Goal: Task Accomplishment & Management: Complete application form

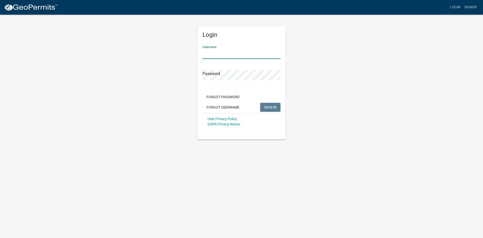
paste input "[EMAIL_ADDRESS][DOMAIN_NAME]"
type input "[EMAIL_ADDRESS][DOMAIN_NAME]"
click at [270, 108] on span "SIGN IN" at bounding box center [270, 107] width 12 height 4
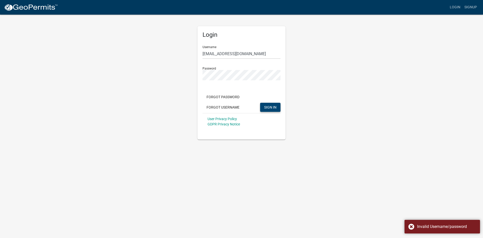
click at [349, 79] on div "Login Username Kratika@grayduckroofing.com Password Forgot Password Forgot User…" at bounding box center [241, 76] width 287 height 125
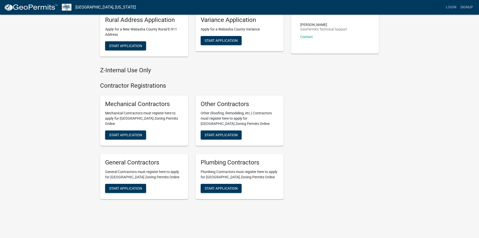
scroll to position [177, 0]
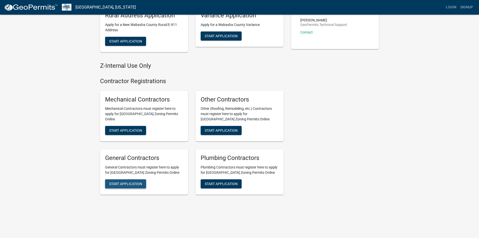
click at [129, 182] on span "Start Application" at bounding box center [125, 184] width 33 height 4
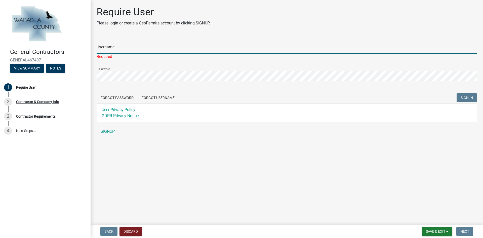
click at [105, 47] on input "Username" at bounding box center [287, 48] width 380 height 10
paste input "[EMAIL_ADDRESS][DOMAIN_NAME]"
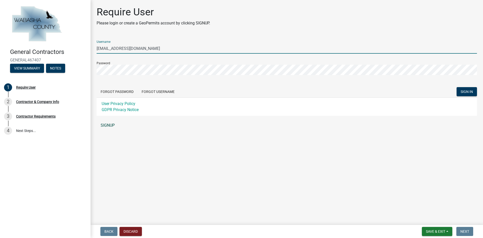
type input "[EMAIL_ADDRESS][DOMAIN_NAME]"
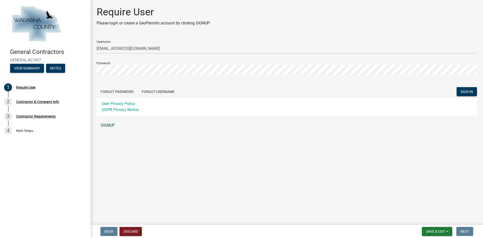
click at [110, 126] on link "SIGNUP" at bounding box center [287, 125] width 380 height 10
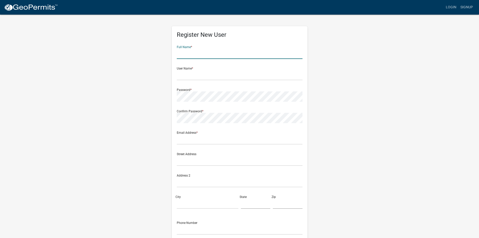
click at [192, 53] on input "text" at bounding box center [240, 54] width 126 height 10
type input "[PERSON_NAME]"
paste input "[EMAIL_ADDRESS][DOMAIN_NAME]"
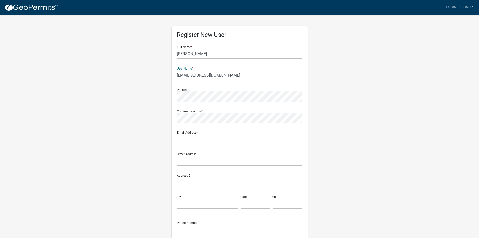
type input "[EMAIL_ADDRESS][DOMAIN_NAME]"
click at [82, 85] on wm-register-view "more_horiz Login Signup Register New User Full Name * [PERSON_NAME] User Name *…" at bounding box center [239, 141] width 479 height 283
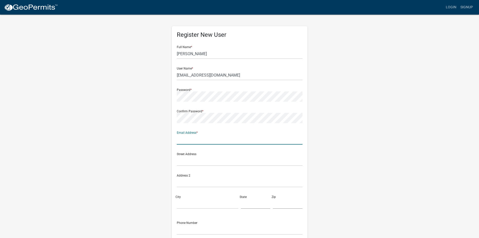
click at [197, 140] on input "text" at bounding box center [240, 139] width 126 height 10
type input "[EMAIL_ADDRESS][DOMAIN_NAME]"
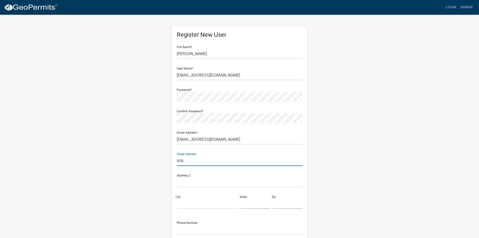
type input "[STREET_ADDRESS]"
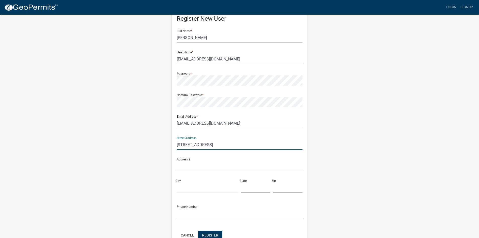
scroll to position [25, 0]
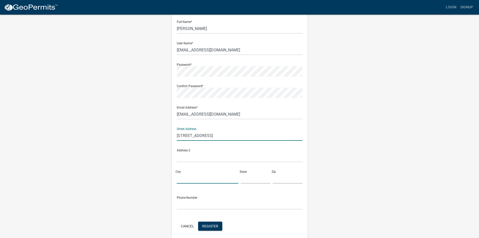
click at [204, 180] on input "City" at bounding box center [208, 178] width 62 height 10
type input "[GEOGRAPHIC_DATA]"
click at [258, 177] on input "text" at bounding box center [256, 178] width 30 height 10
type input "[US_STATE]"
type input "55901"
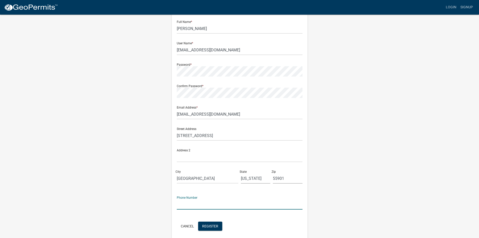
click at [199, 202] on input "text" at bounding box center [240, 204] width 126 height 10
type input "5072084008"
click at [338, 168] on div "Register New User Full Name * [PERSON_NAME] User Name * [PERSON_NAME][EMAIL_ADD…" at bounding box center [239, 123] width 287 height 269
click at [213, 226] on span "Register" at bounding box center [210, 226] width 16 height 4
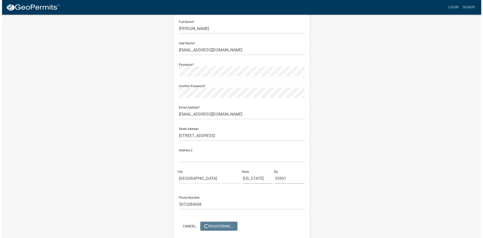
scroll to position [0, 0]
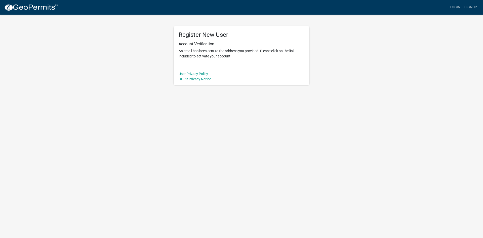
click at [316, 109] on body "Internet Explorer does NOT work with GeoPermits. Get a new browser for more sec…" at bounding box center [241, 119] width 483 height 238
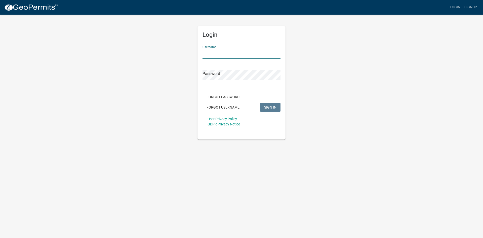
paste input "Grayduckroofing@123"
type input "Grayduckroofing@123"
drag, startPoint x: 222, startPoint y: 54, endPoint x: 131, endPoint y: 47, distance: 90.8
click at [128, 45] on div "Login Username Grayduckroofing@123 Password Forgot Password Forgot Username SIG…" at bounding box center [241, 76] width 287 height 125
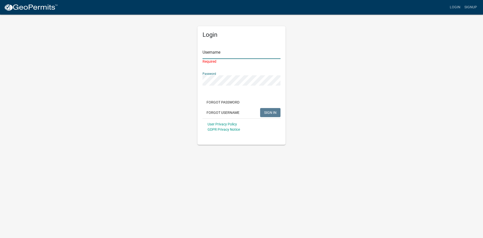
type input "[EMAIL_ADDRESS][DOMAIN_NAME]"
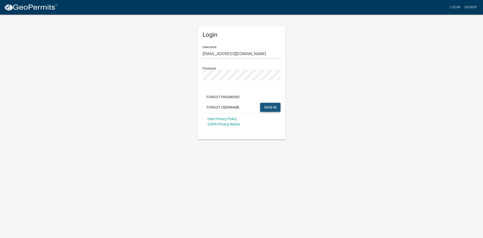
click at [273, 107] on span "SIGN IN" at bounding box center [270, 107] width 12 height 4
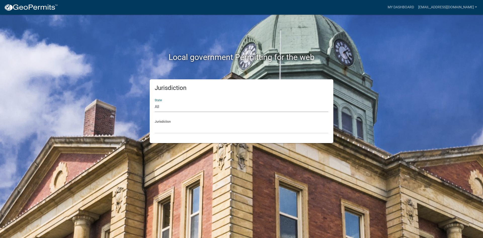
click at [176, 109] on select "All Colorado Georgia Indiana Iowa Kansas Minnesota Ohio South Carolina Wisconsin" at bounding box center [241, 107] width 173 height 10
select select "[US_STATE]"
click at [155, 102] on select "All Colorado Georgia Indiana Iowa Kansas Minnesota Ohio South Carolina Wisconsin" at bounding box center [241, 107] width 173 height 10
click at [176, 125] on select "Becker County, Minnesota Benton County, Minnesota Carlton County, Minnesota Cit…" at bounding box center [241, 128] width 173 height 10
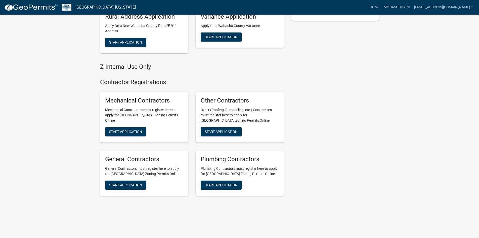
scroll to position [207, 0]
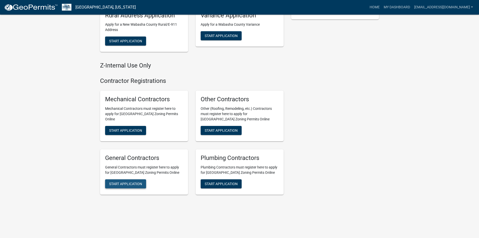
click at [124, 184] on span "Start Application" at bounding box center [125, 183] width 33 height 4
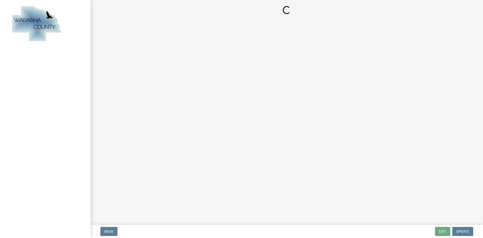
select select "[US_STATE]"
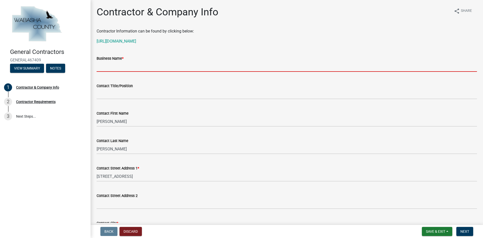
click at [137, 68] on input "Business Name *" at bounding box center [287, 66] width 380 height 10
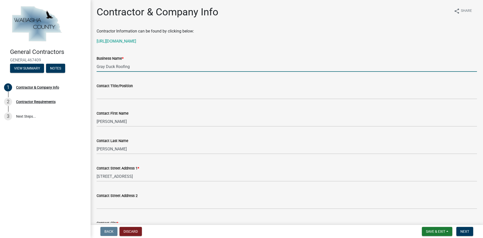
type input "Gray Duck Roofing"
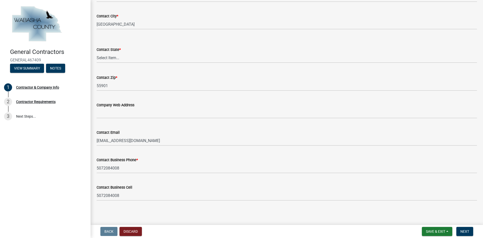
scroll to position [208, 0]
type input "Owner"
click at [466, 230] on span "Next" at bounding box center [464, 231] width 9 height 4
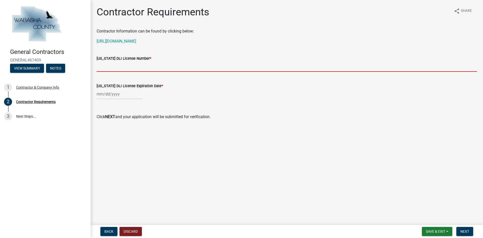
click at [116, 66] on input "Minnesota DLI License Number *" at bounding box center [287, 66] width 380 height 10
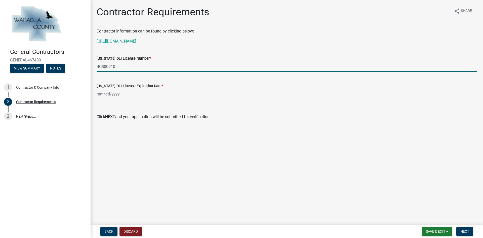
type input "BC800910"
click at [257, 127] on div "Contractor Requirements share Share Contractor Information can be found by clic…" at bounding box center [287, 67] width 388 height 122
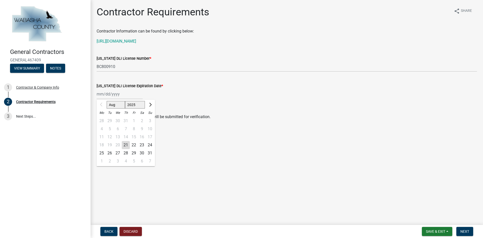
click at [115, 94] on div "Aug Sep Oct Nov Dec 2025 2026 2027 2028 2029 Mo Tu We Th Fr Sa Su 28 29 30 31 1…" at bounding box center [120, 94] width 46 height 10
click at [115, 105] on select "Aug Sep Oct Nov Dec" at bounding box center [116, 105] width 18 height 8
click at [150, 104] on span "Next month" at bounding box center [150, 105] width 4 height 4
select select "9"
click at [136, 104] on select "2025 2026 2027 2028 2029" at bounding box center [135, 105] width 20 height 8
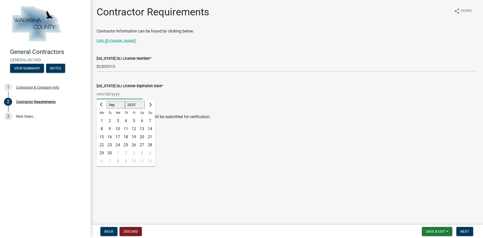
select select "2026"
click at [125, 101] on select "2025 2026 2027 2028 2029" at bounding box center [135, 105] width 20 height 8
click at [119, 105] on select "Jan Feb Mar Apr May Jun Jul Aug Sep Oct Nov Dec" at bounding box center [117, 105] width 20 height 8
select select "3"
click at [107, 101] on select "Jan Feb Mar Apr May Jun Jul Aug Sep Oct Nov Dec" at bounding box center [117, 105] width 20 height 8
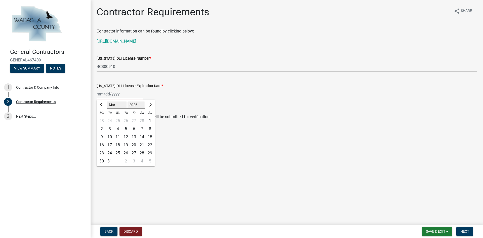
click at [110, 160] on div "31" at bounding box center [110, 161] width 8 height 8
type input "03/31/2026"
click at [466, 232] on span "Next" at bounding box center [464, 231] width 9 height 4
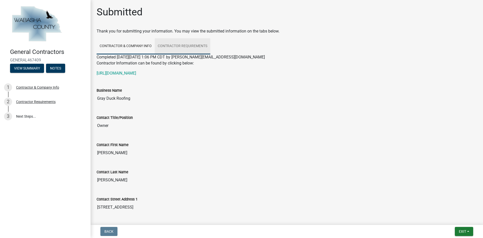
click at [191, 45] on link "Contractor Requirements" at bounding box center [183, 46] width 56 height 16
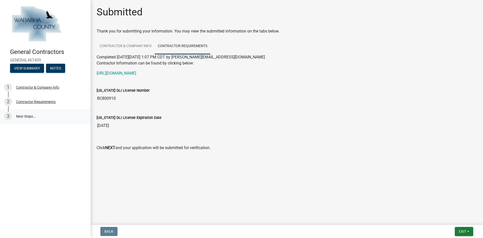
click at [31, 115] on link "3 Next Steps..." at bounding box center [45, 116] width 91 height 15
click at [19, 114] on link "3 Next Steps..." at bounding box center [45, 116] width 91 height 15
drag, startPoint x: 324, startPoint y: 107, endPoint x: 125, endPoint y: 65, distance: 202.9
click at [317, 106] on div "Minnesota DLI License Number BC800910" at bounding box center [287, 93] width 388 height 27
click at [131, 45] on link "Contractor & Company Info" at bounding box center [126, 46] width 58 height 16
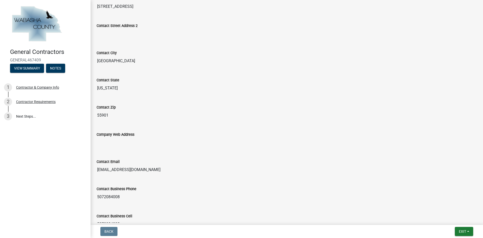
scroll to position [236, 0]
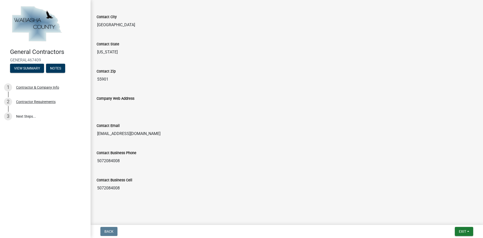
click at [256, 159] on input "5072084008" at bounding box center [287, 161] width 380 height 10
click at [127, 187] on input "5072084008" at bounding box center [287, 188] width 380 height 10
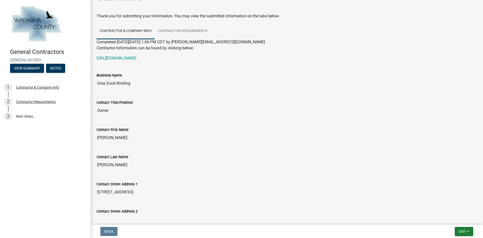
scroll to position [0, 0]
